Goal: Task Accomplishment & Management: Manage account settings

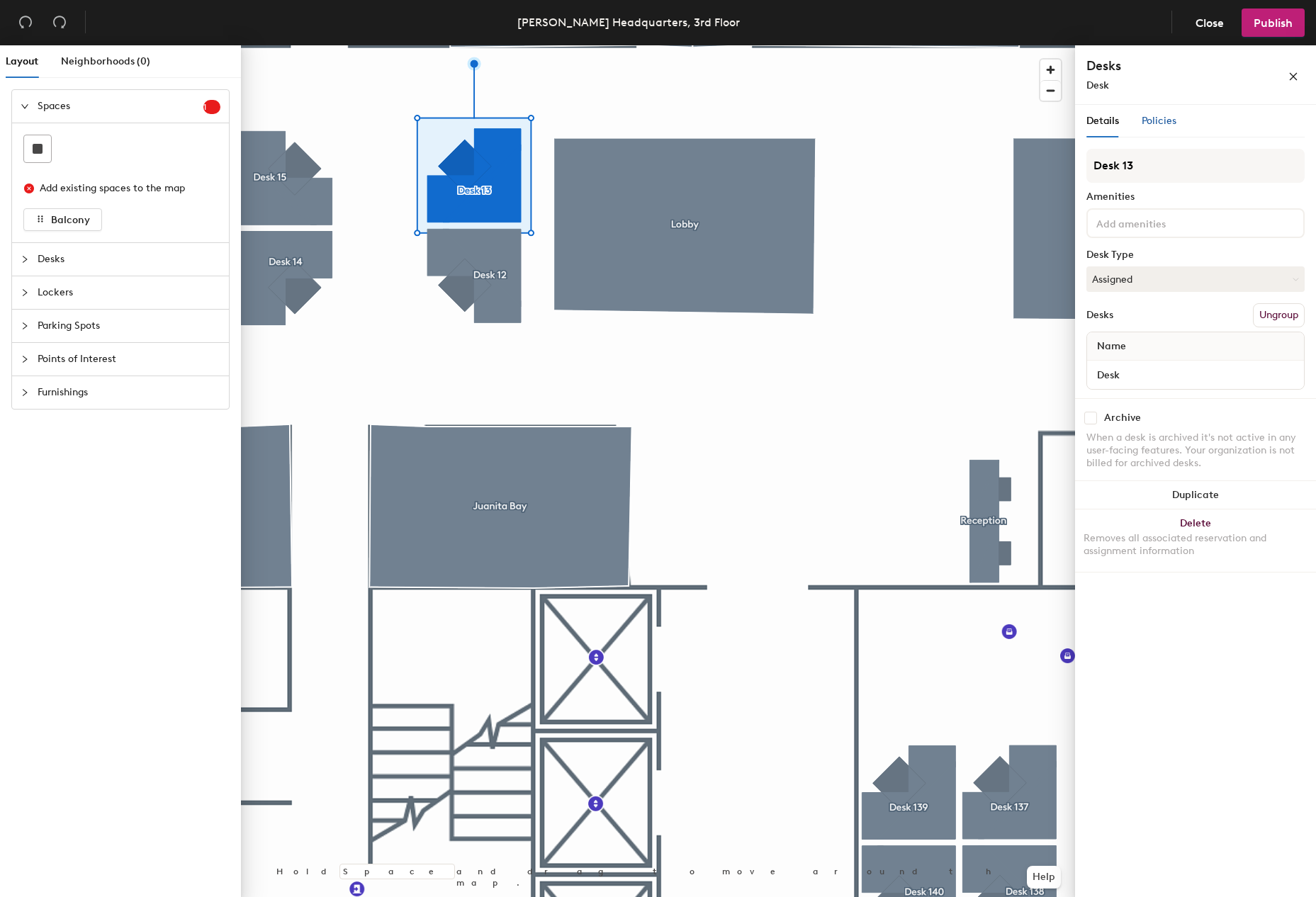
click at [1166, 119] on span "Policies" at bounding box center [1159, 120] width 35 height 12
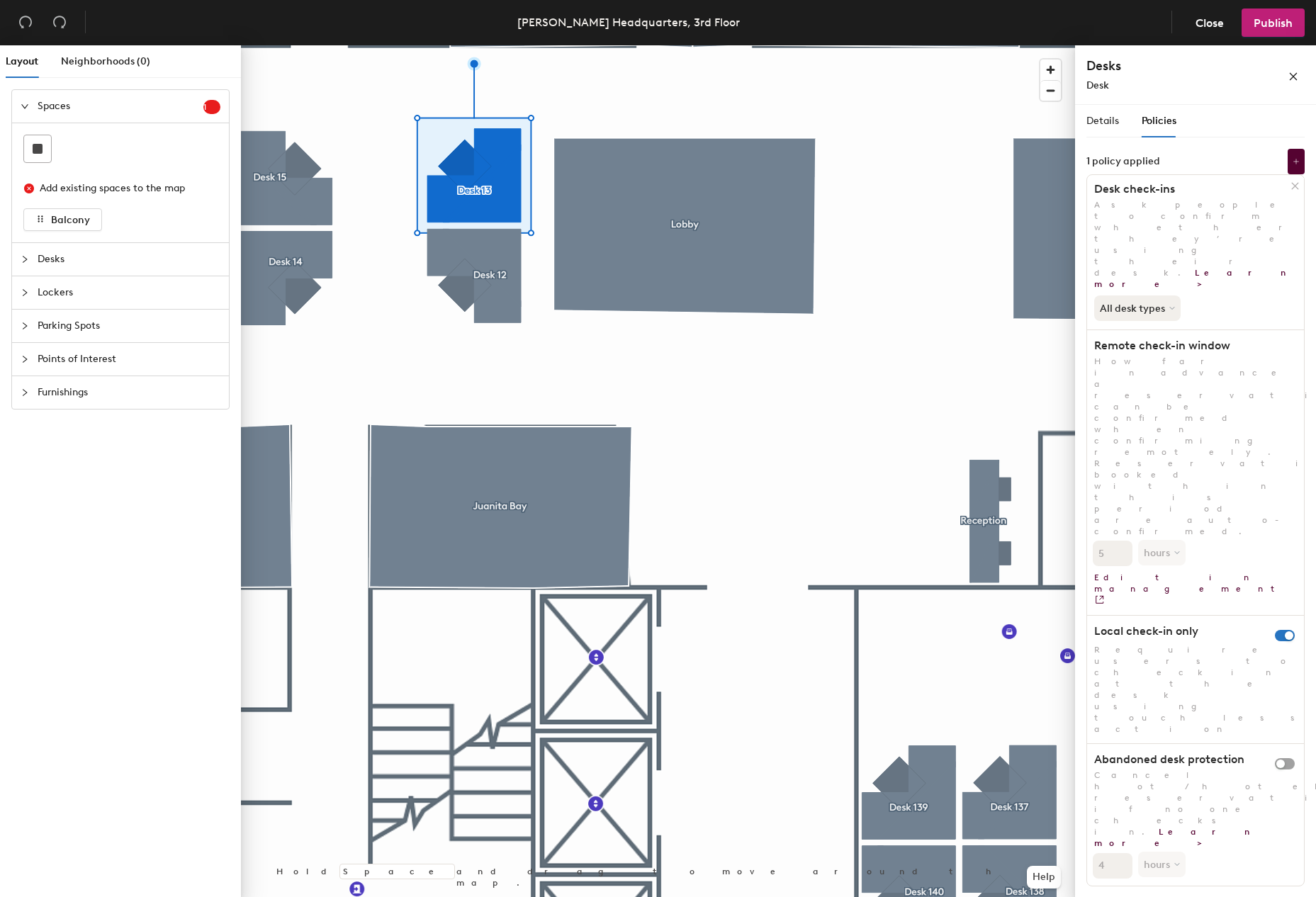
click at [1235, 290] on div "All desk types" at bounding box center [1196, 305] width 217 height 31
click at [1166, 296] on button "All desk types" at bounding box center [1139, 308] width 89 height 26
click at [1206, 142] on div "Details Policies Desk 13 Amenities Desk Type Assigned Desks Ungroup Name Desk A…" at bounding box center [1196, 498] width 218 height 787
click at [1102, 117] on span "Details" at bounding box center [1103, 120] width 32 height 12
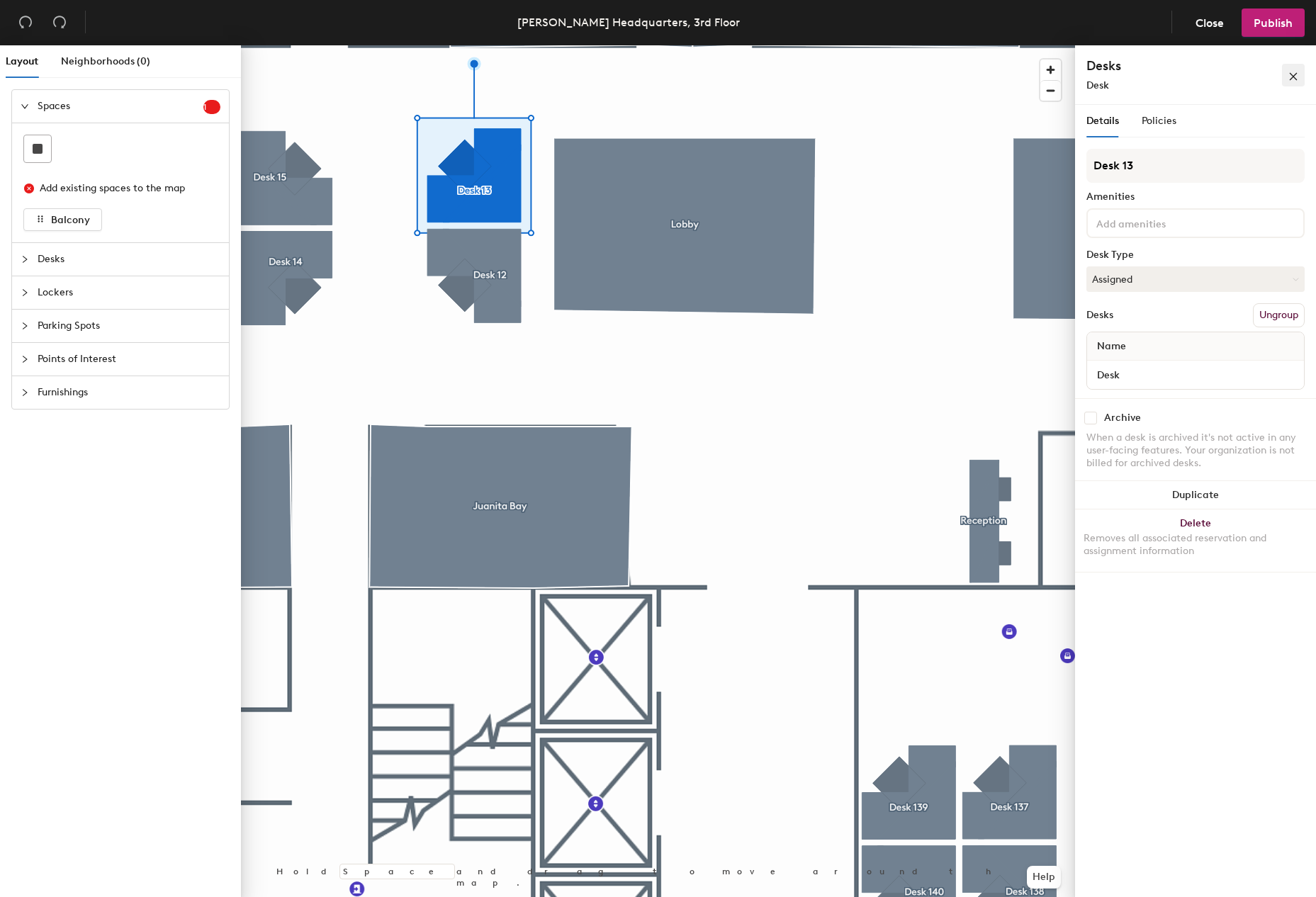
click at [1302, 78] on button "button" at bounding box center [1293, 75] width 23 height 23
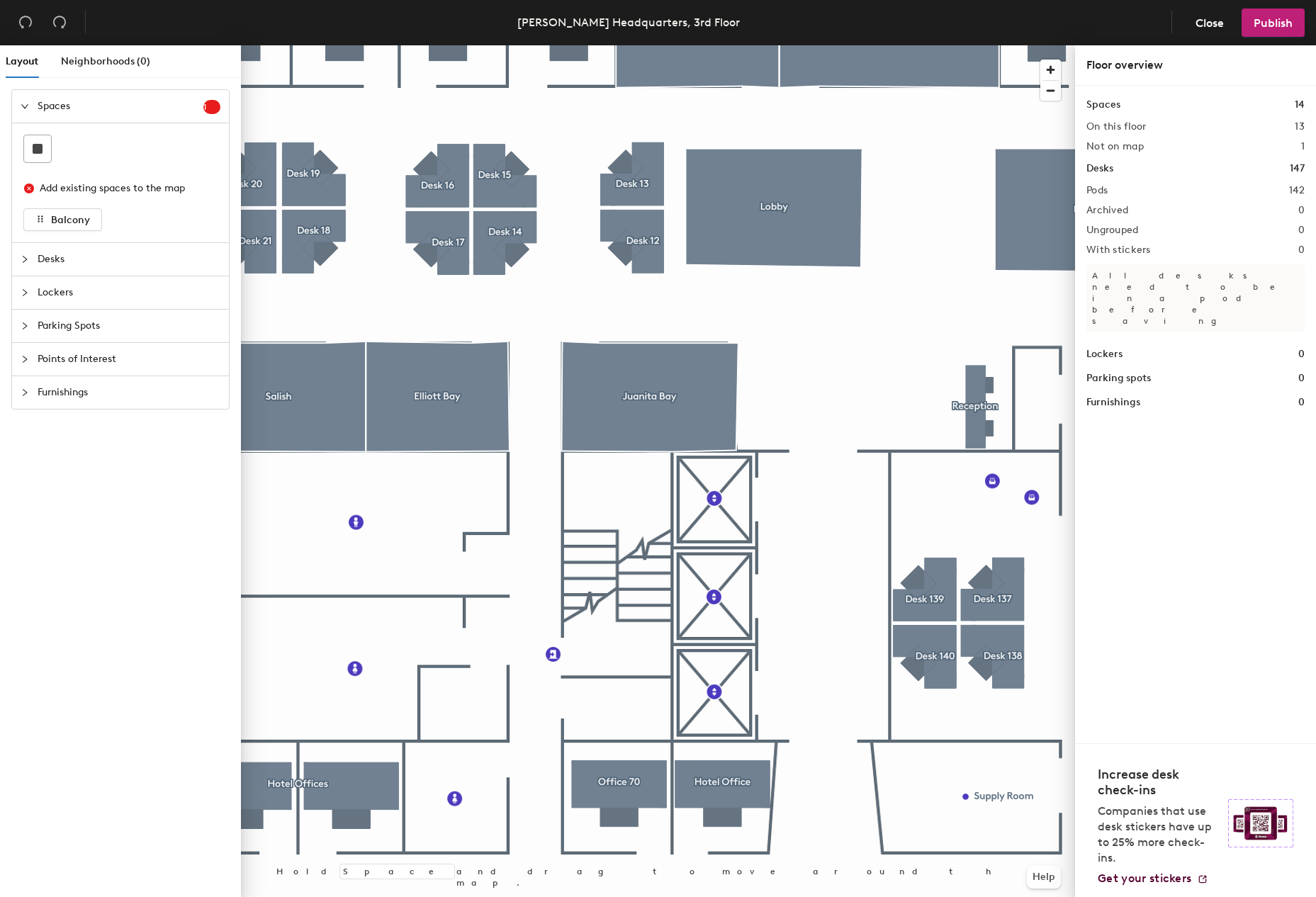
click at [981, 25] on header "[PERSON_NAME] Headquarters, 3rd Floor Close Publish" at bounding box center [658, 23] width 1316 height 45
click at [1204, 20] on span "Close" at bounding box center [1210, 23] width 28 height 13
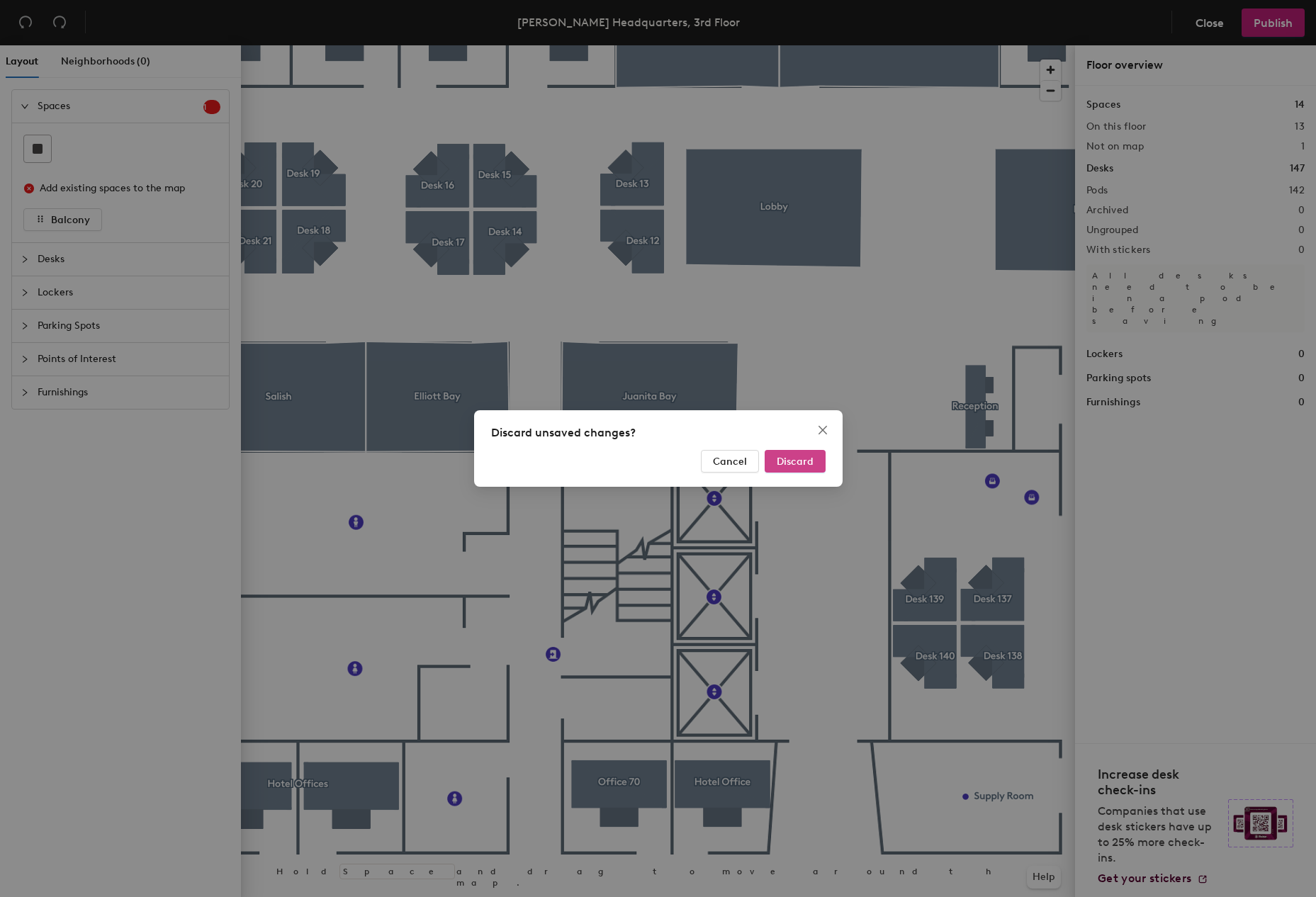
click at [809, 466] on span "Discard" at bounding box center [795, 461] width 37 height 12
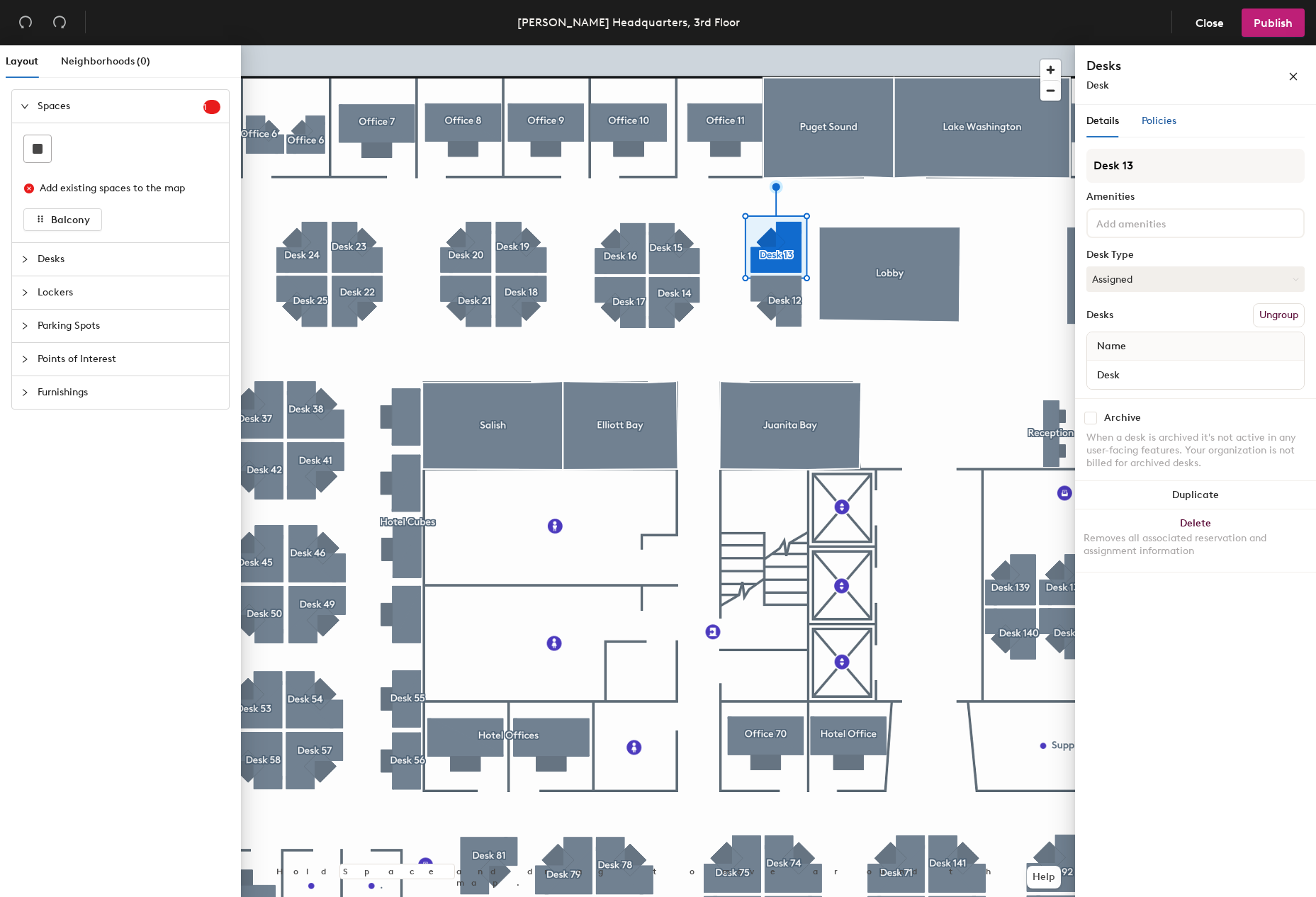
click at [1160, 116] on span "Policies" at bounding box center [1159, 120] width 35 height 12
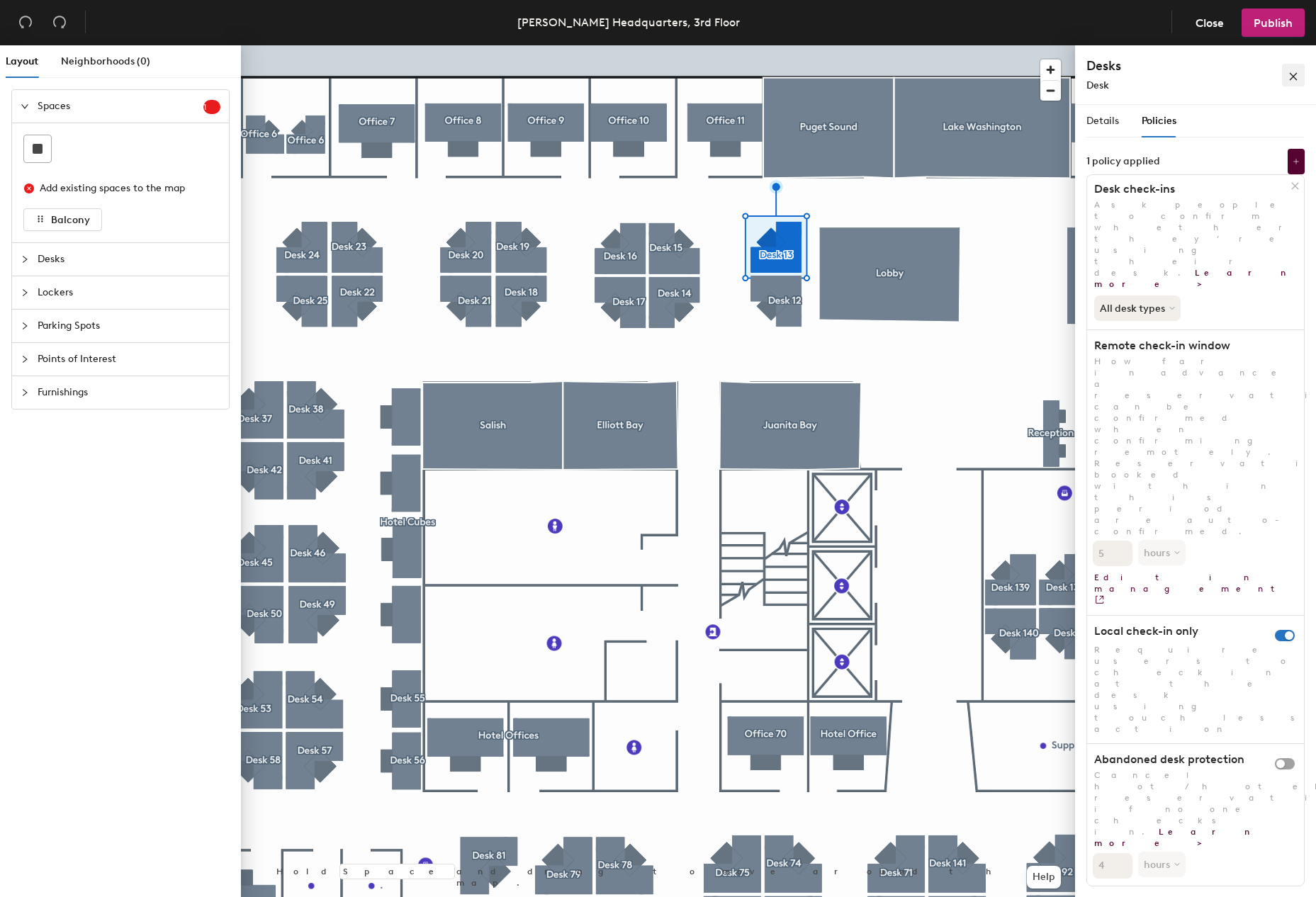
click at [1292, 72] on icon "close" at bounding box center [1293, 77] width 9 height 9
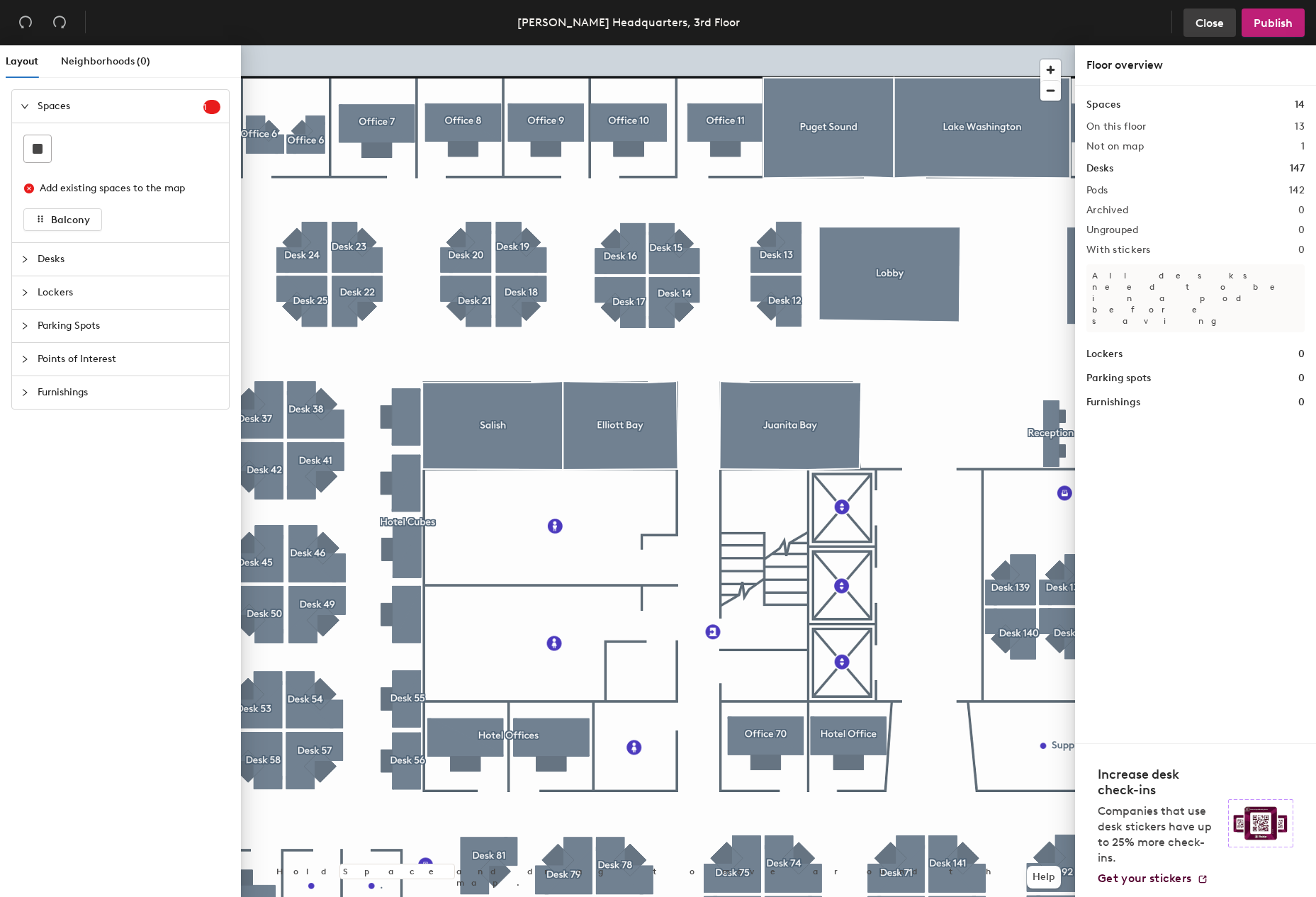
click at [1199, 18] on span "Close" at bounding box center [1210, 23] width 28 height 13
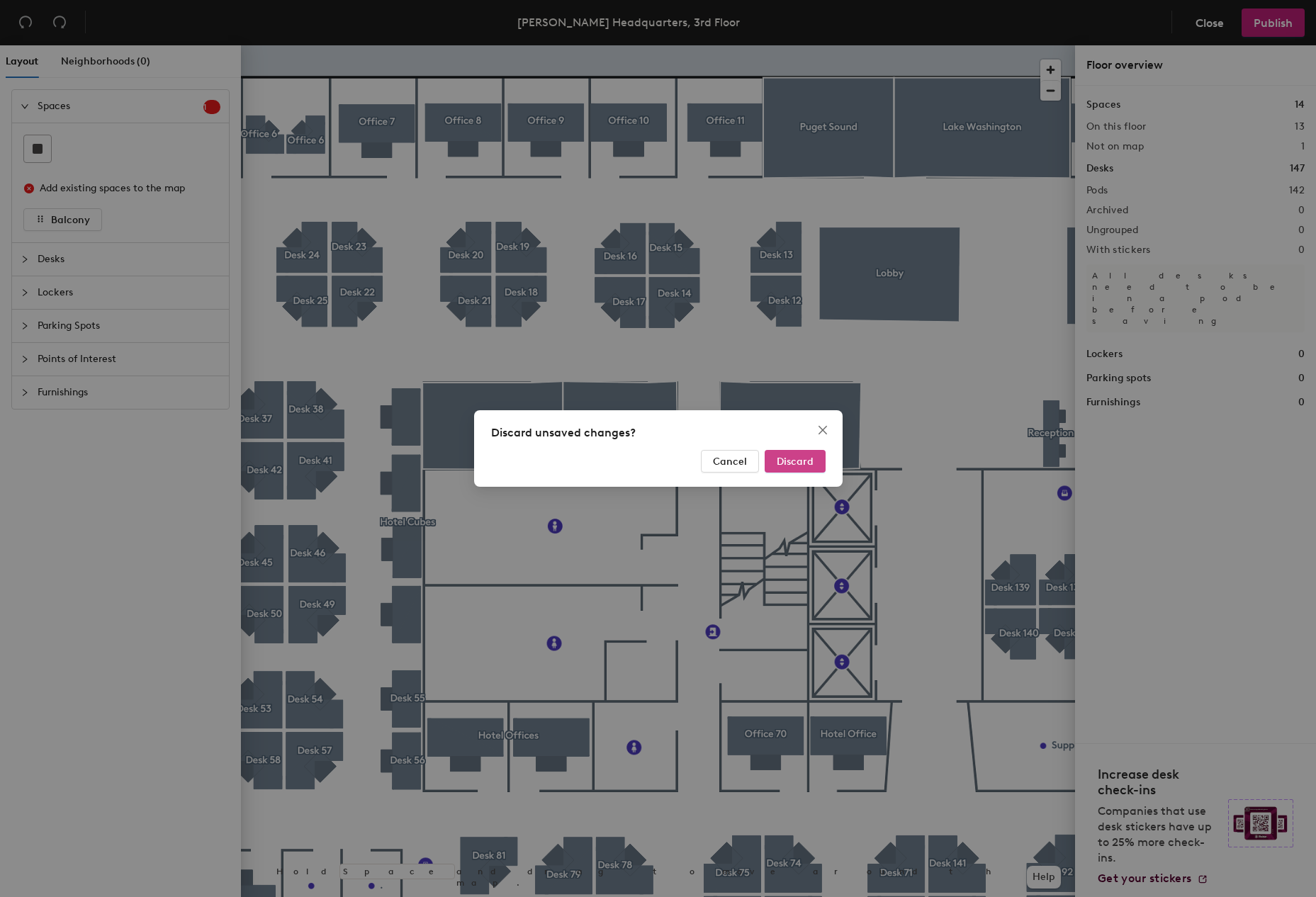
click at [795, 457] on span "Discard" at bounding box center [795, 461] width 37 height 12
